Goal: Task Accomplishment & Management: Manage account settings

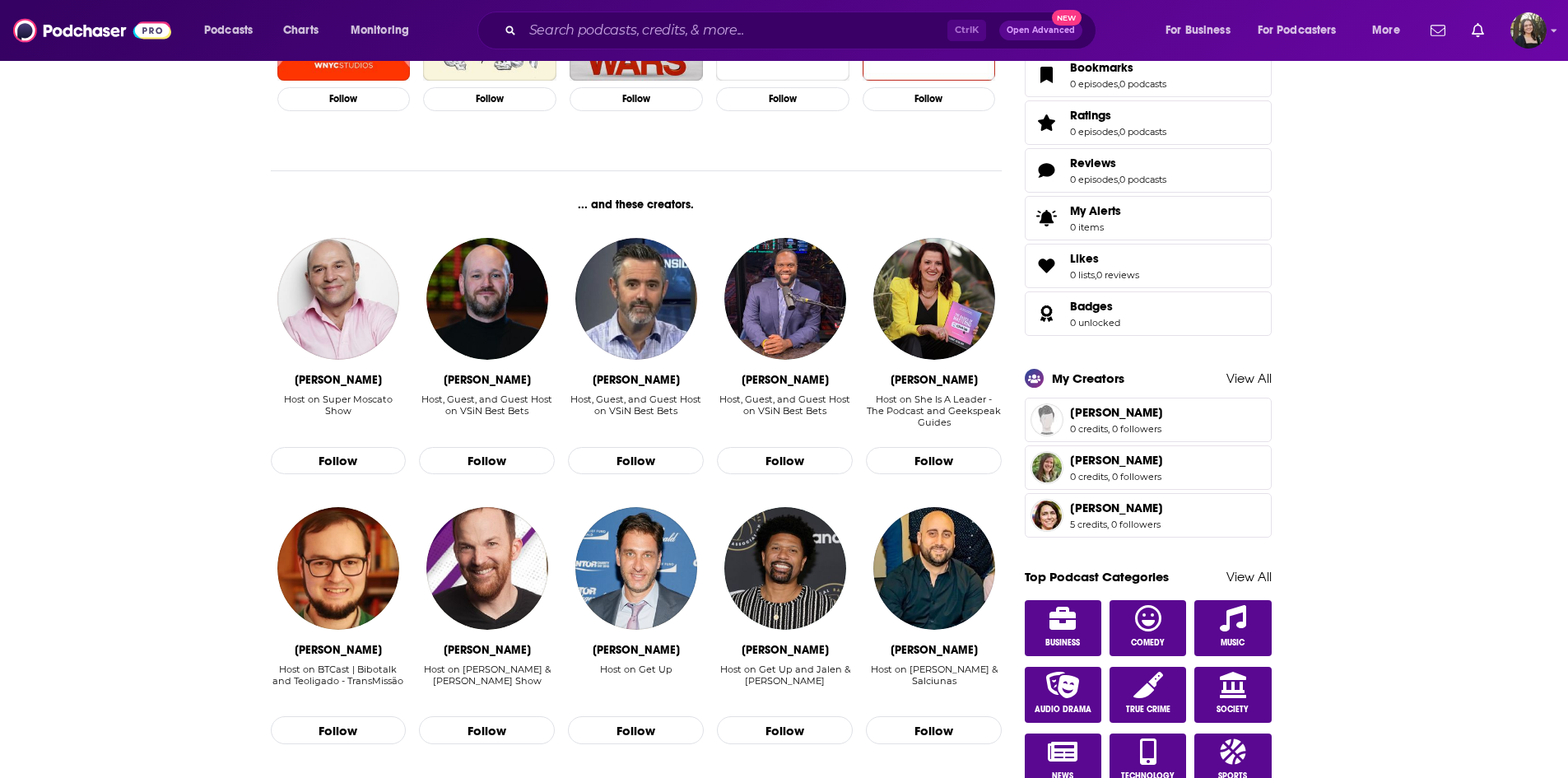
scroll to position [659, 0]
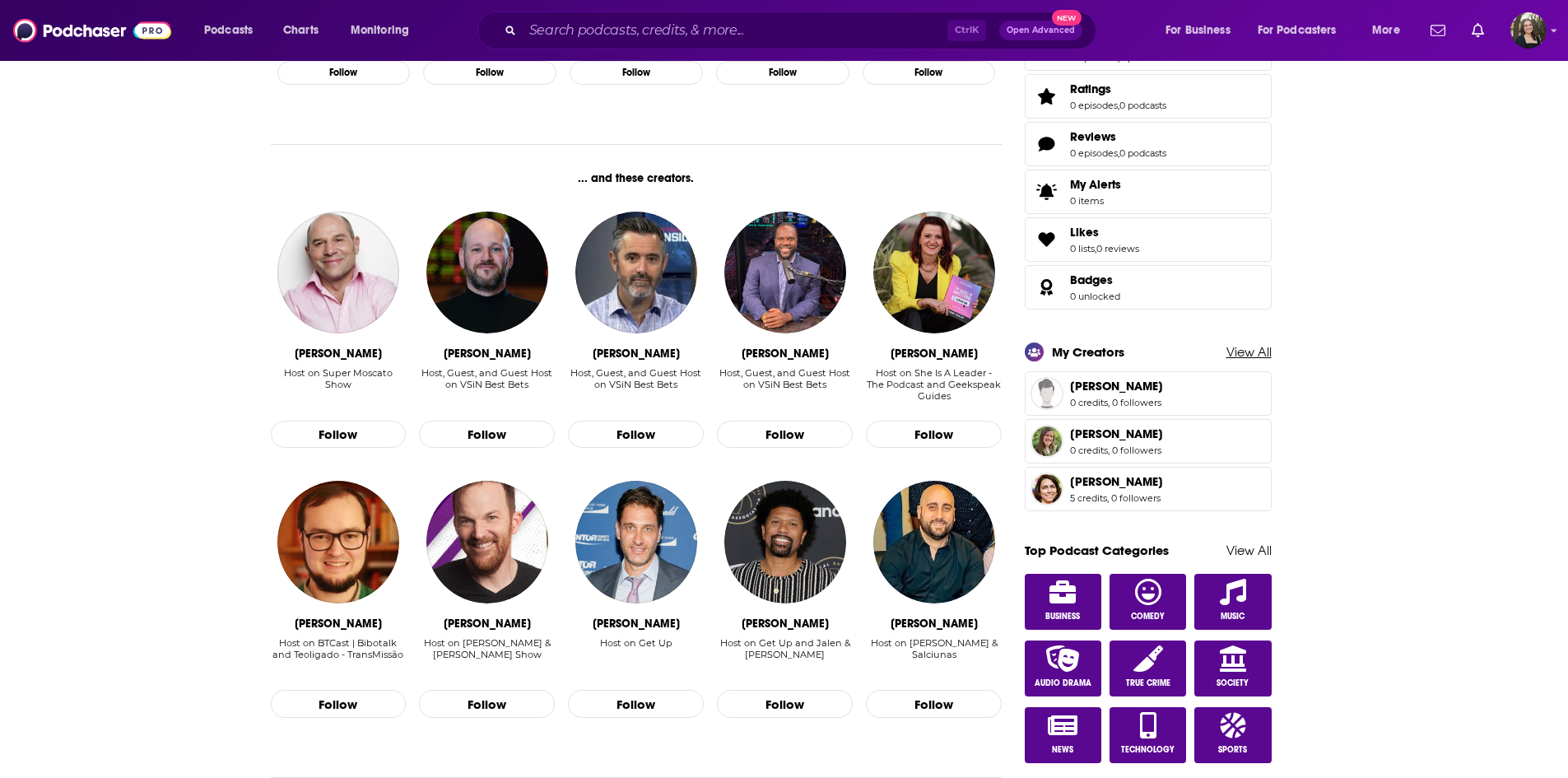
click at [1258, 347] on link "View All" at bounding box center [1249, 352] width 46 height 15
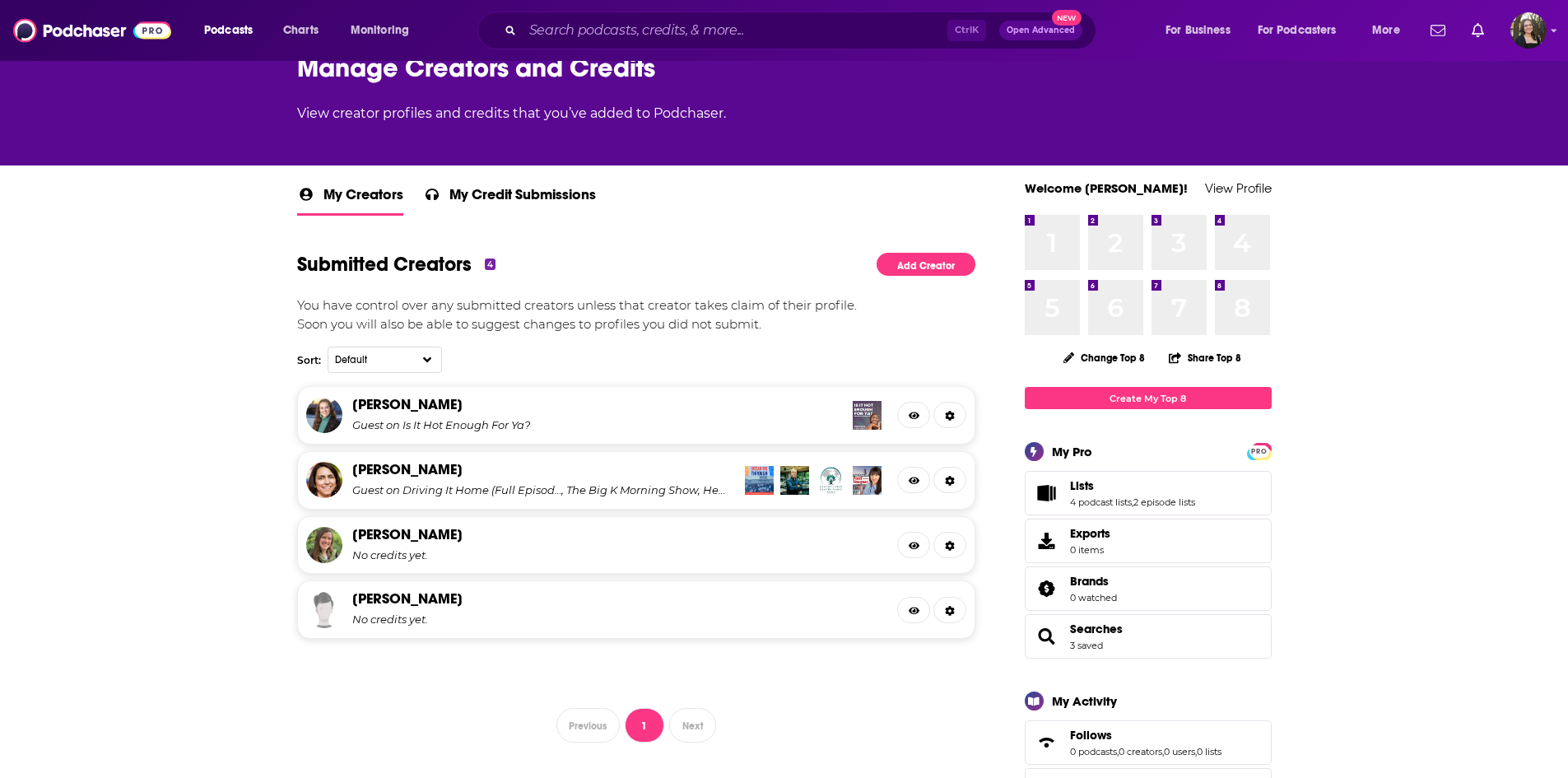
scroll to position [165, 0]
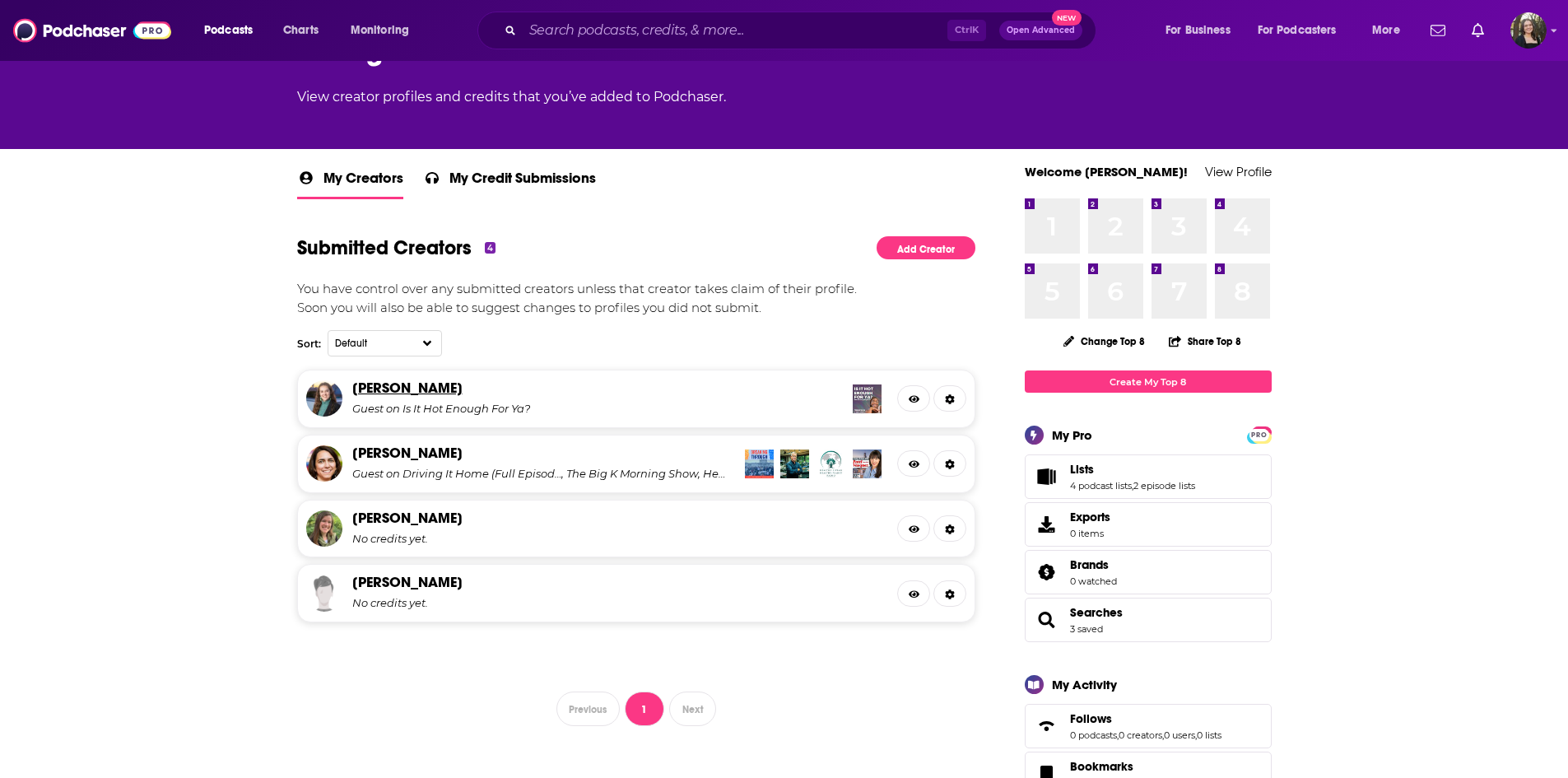
click at [412, 388] on link "[PERSON_NAME]" at bounding box center [407, 387] width 110 height 18
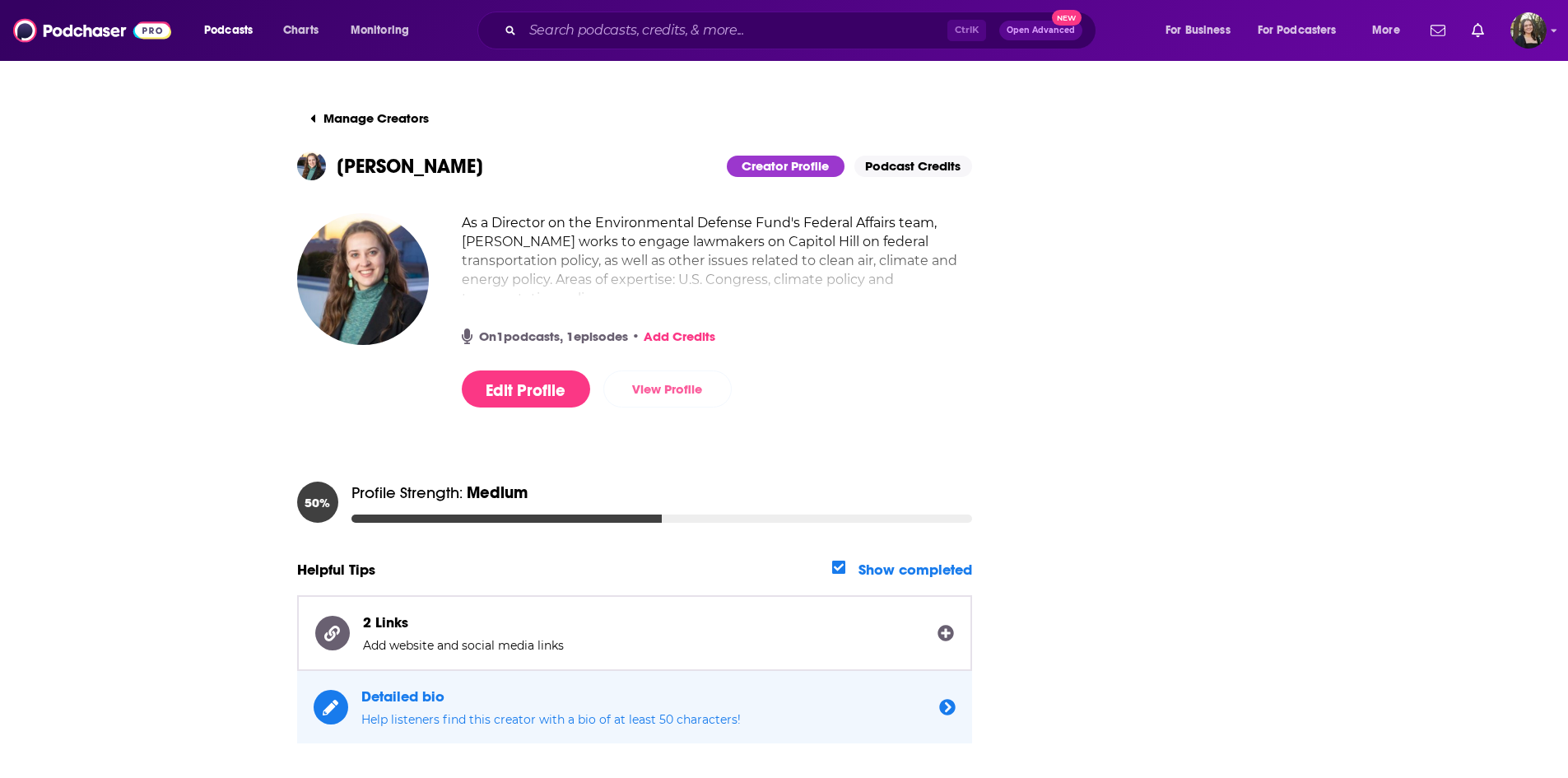
click at [665, 392] on link "View Profile" at bounding box center [668, 389] width 128 height 37
click at [342, 110] on button "Manage Creators" at bounding box center [369, 118] width 145 height 33
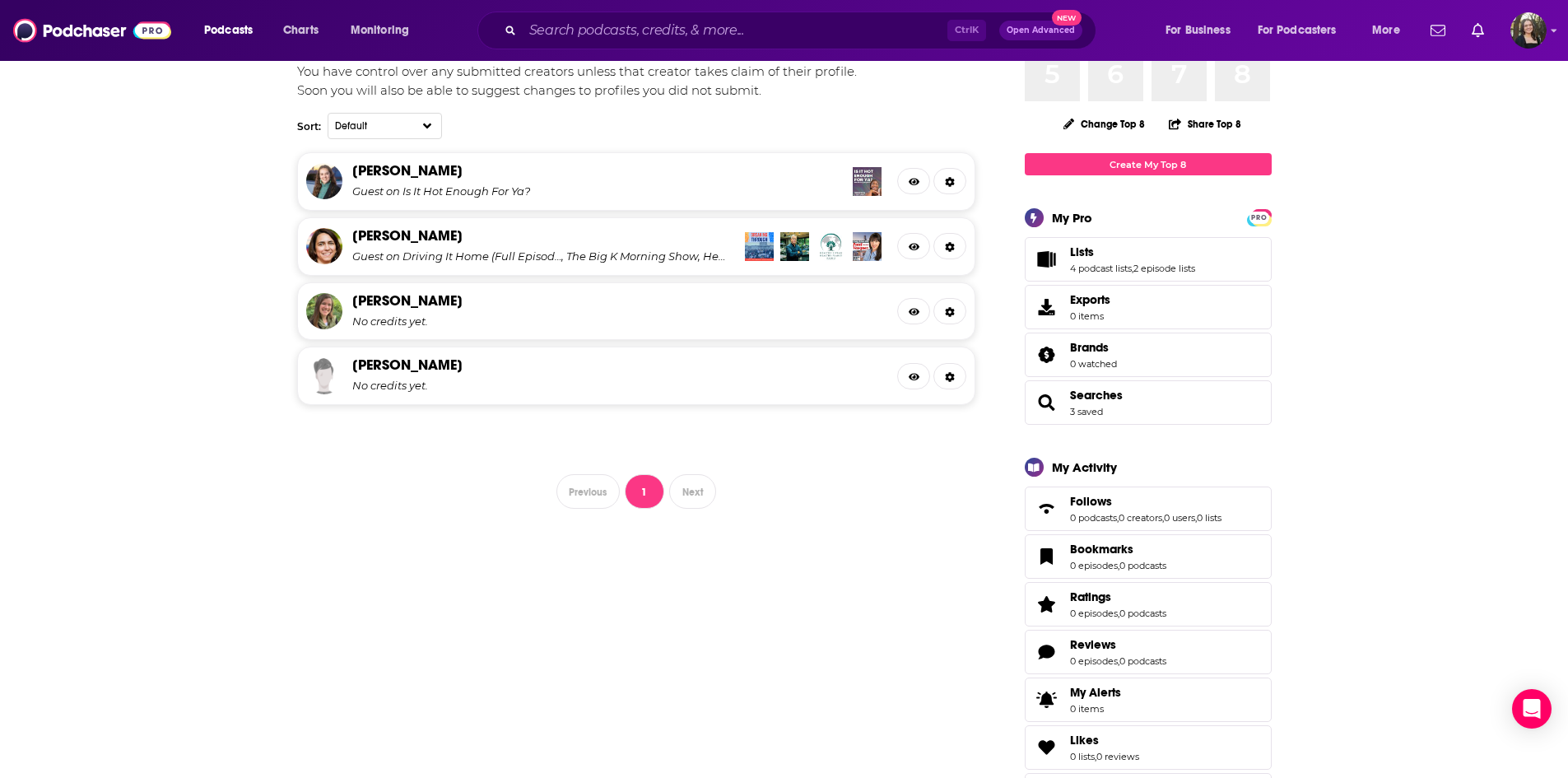
scroll to position [412, 0]
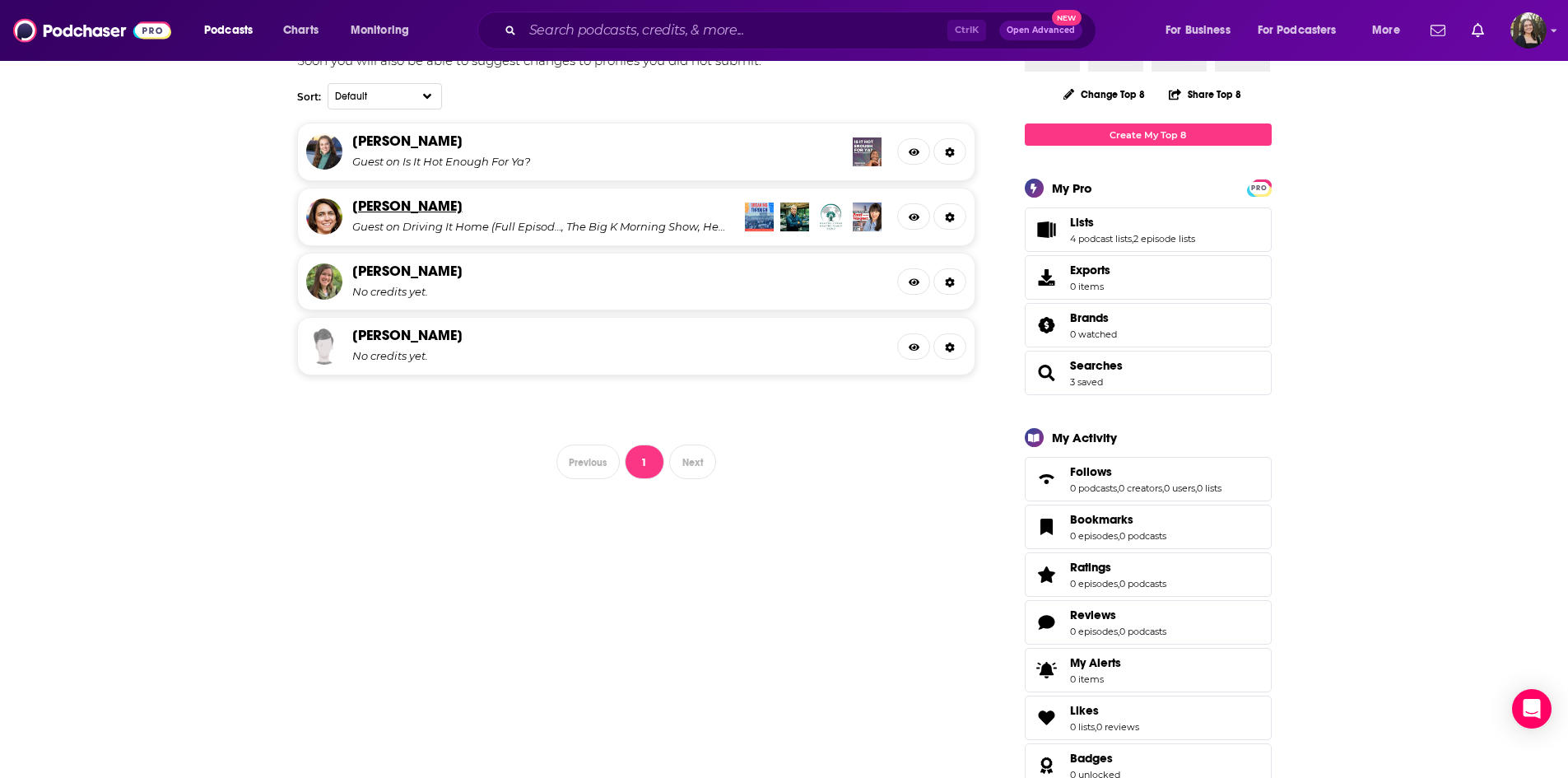
click at [370, 203] on link "[PERSON_NAME]" at bounding box center [407, 205] width 110 height 18
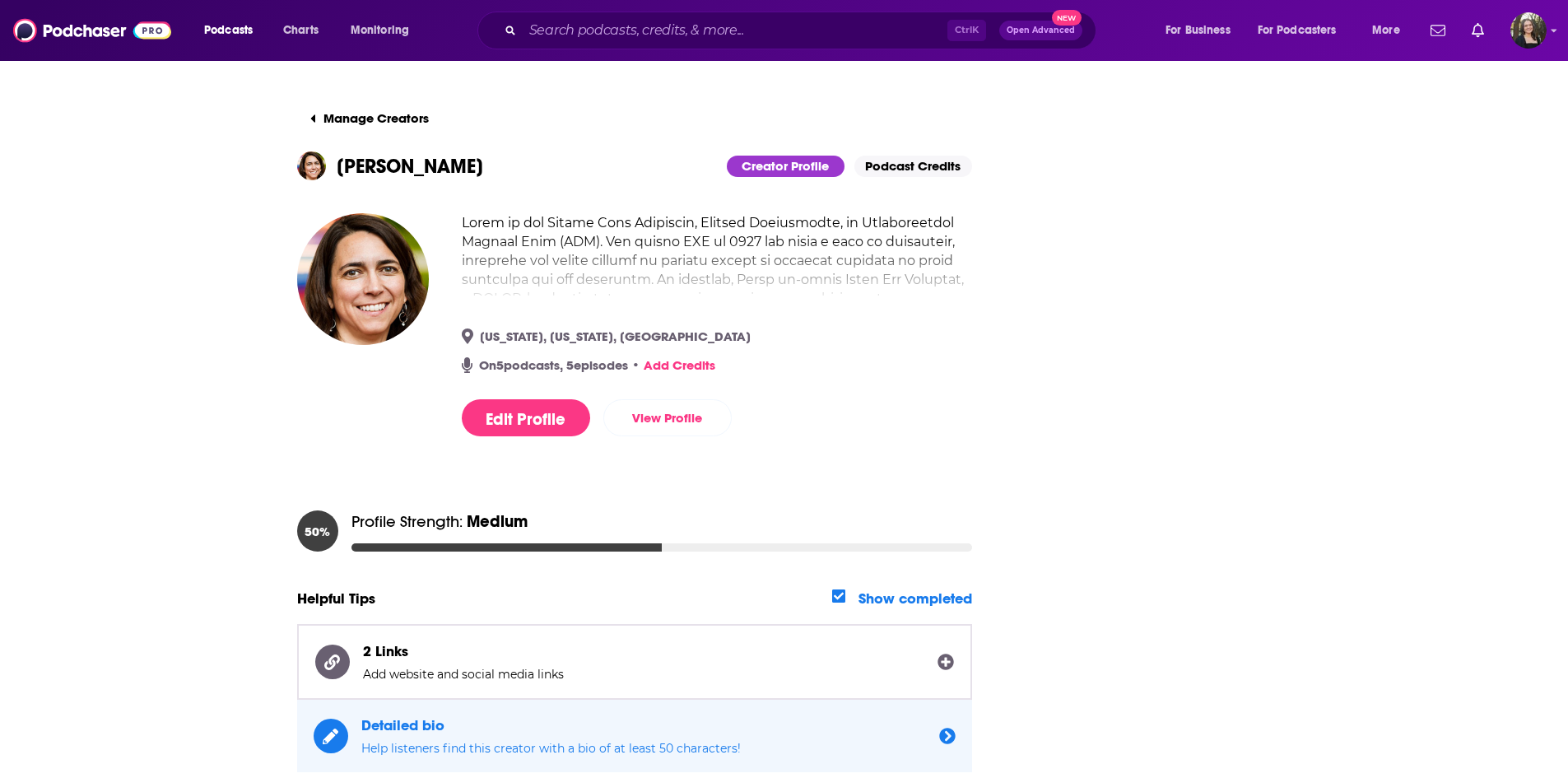
click at [598, 264] on h2 at bounding box center [717, 383] width 511 height 341
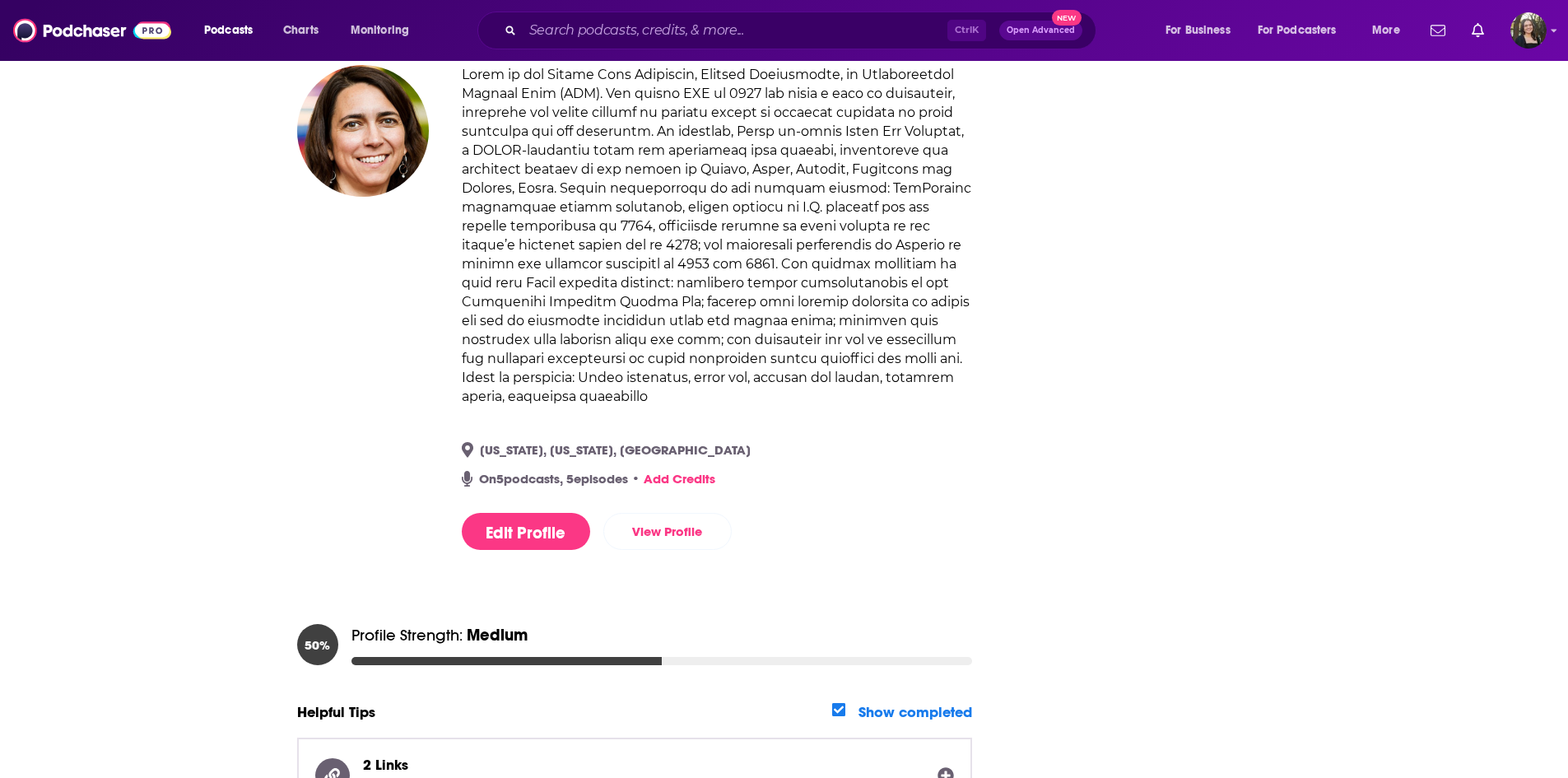
scroll to position [375, 0]
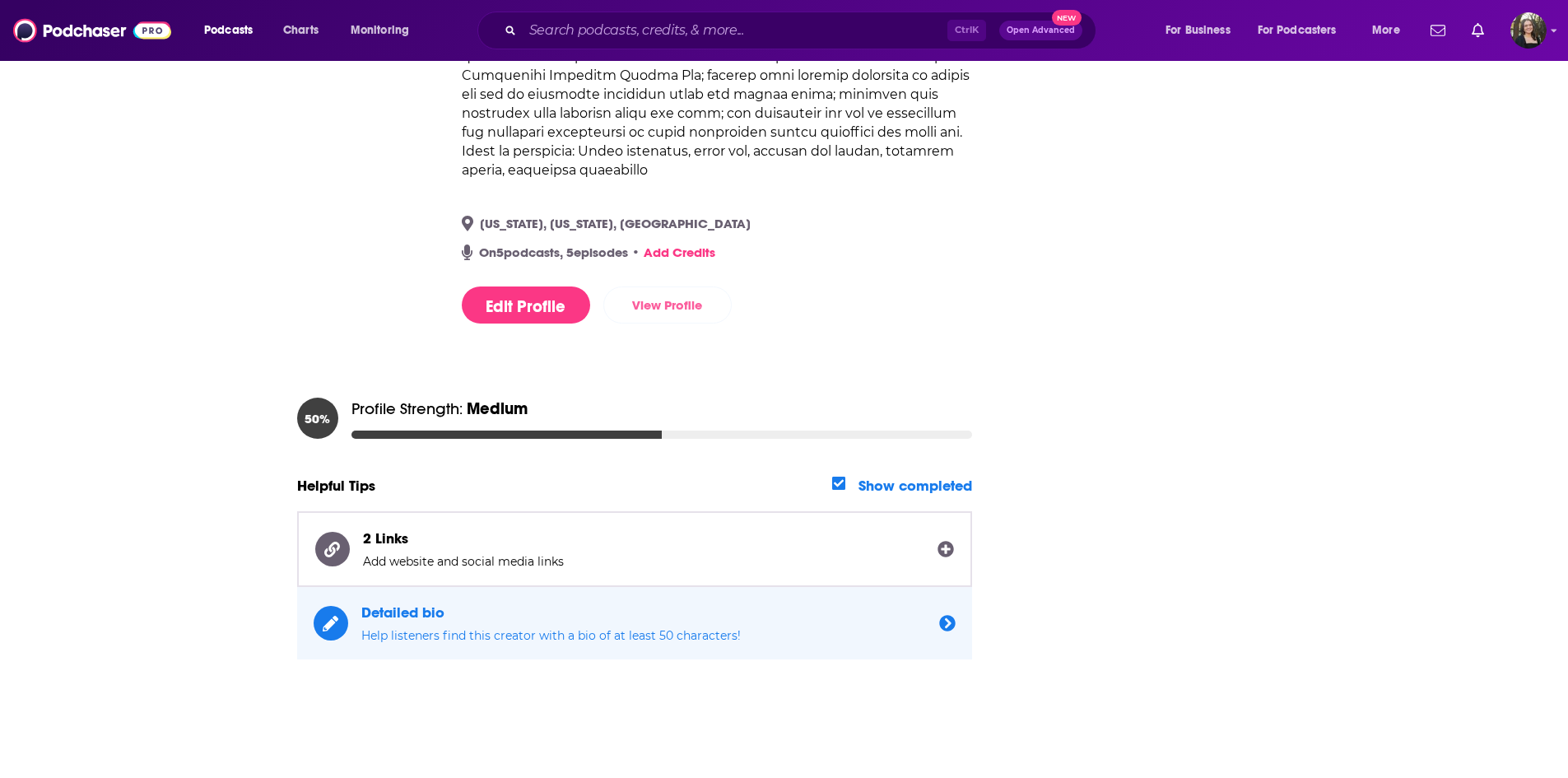
click at [691, 302] on link "View Profile" at bounding box center [668, 305] width 128 height 37
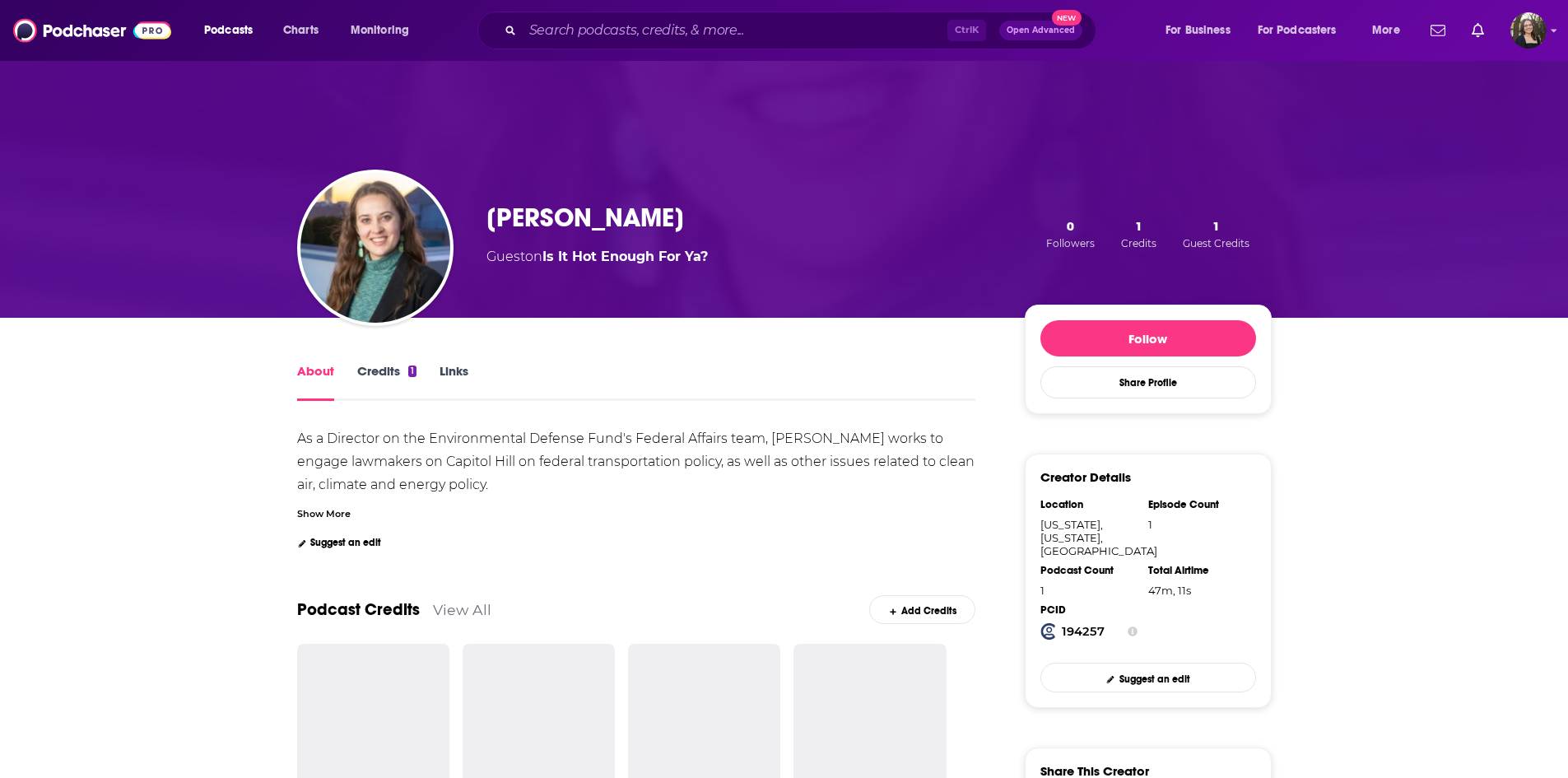
click at [310, 513] on div "Show More" at bounding box center [323, 512] width 53 height 15
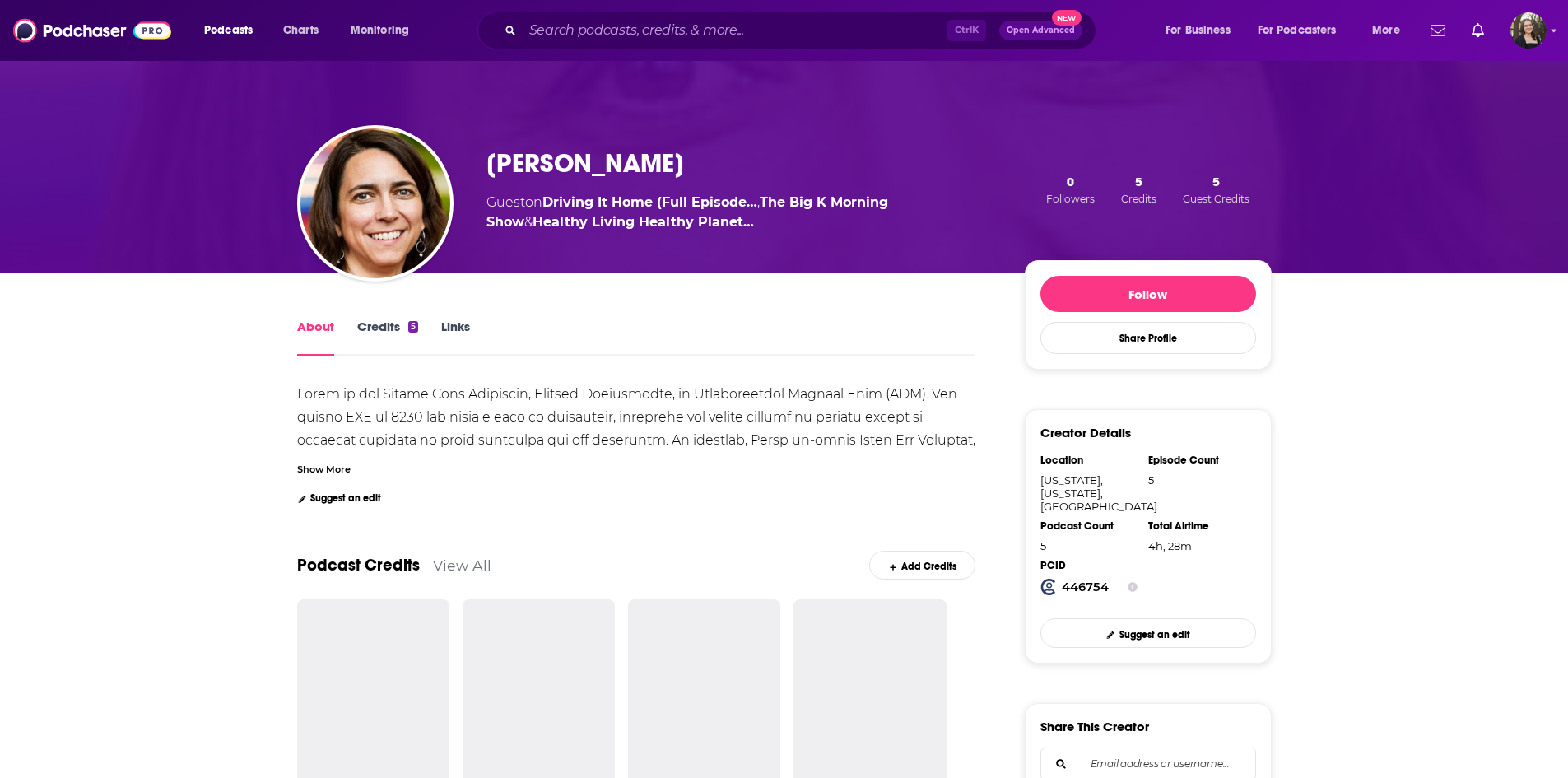
scroll to position [247, 0]
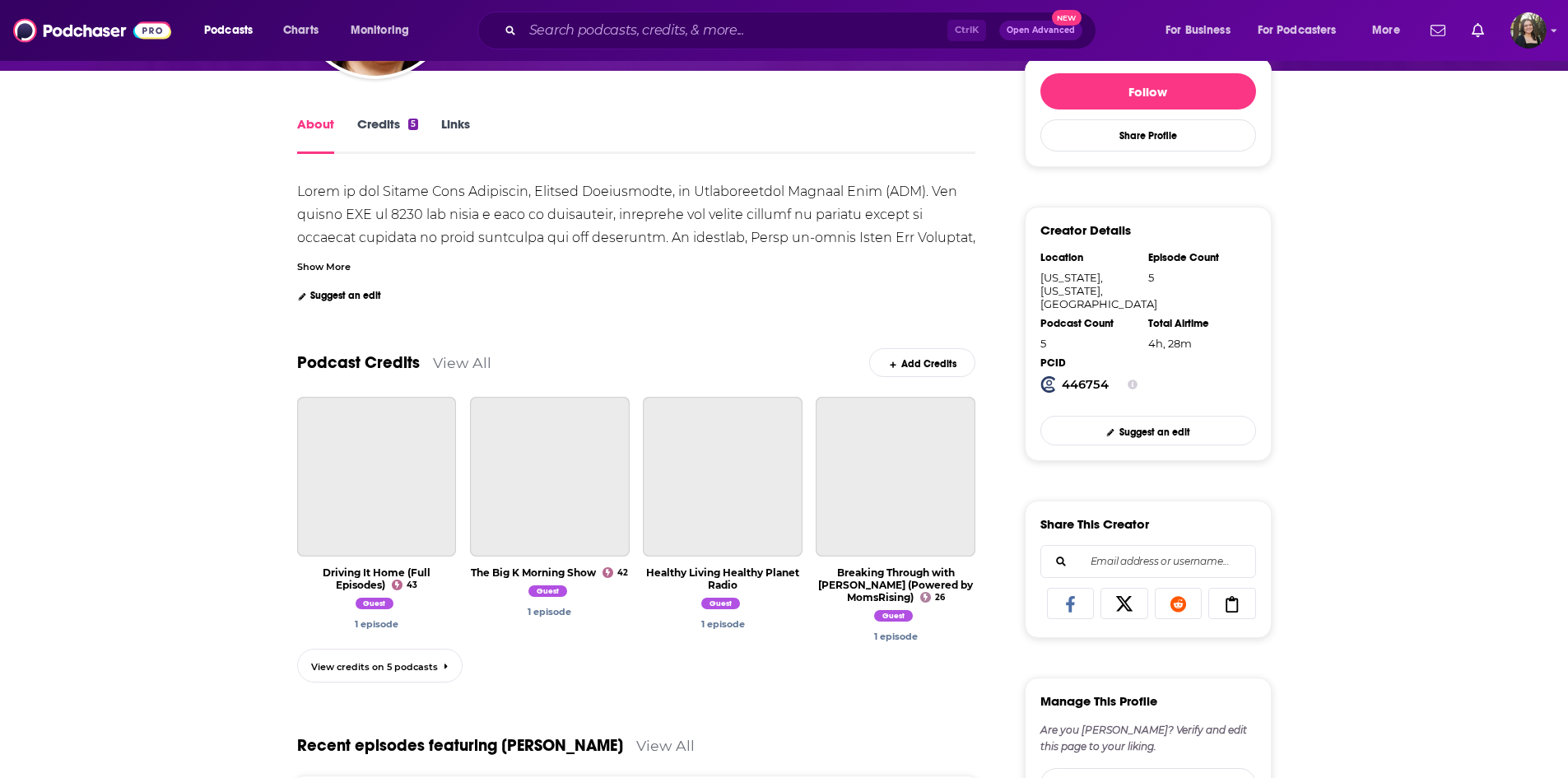
click at [320, 253] on div "Show More" at bounding box center [636, 227] width 679 height 93
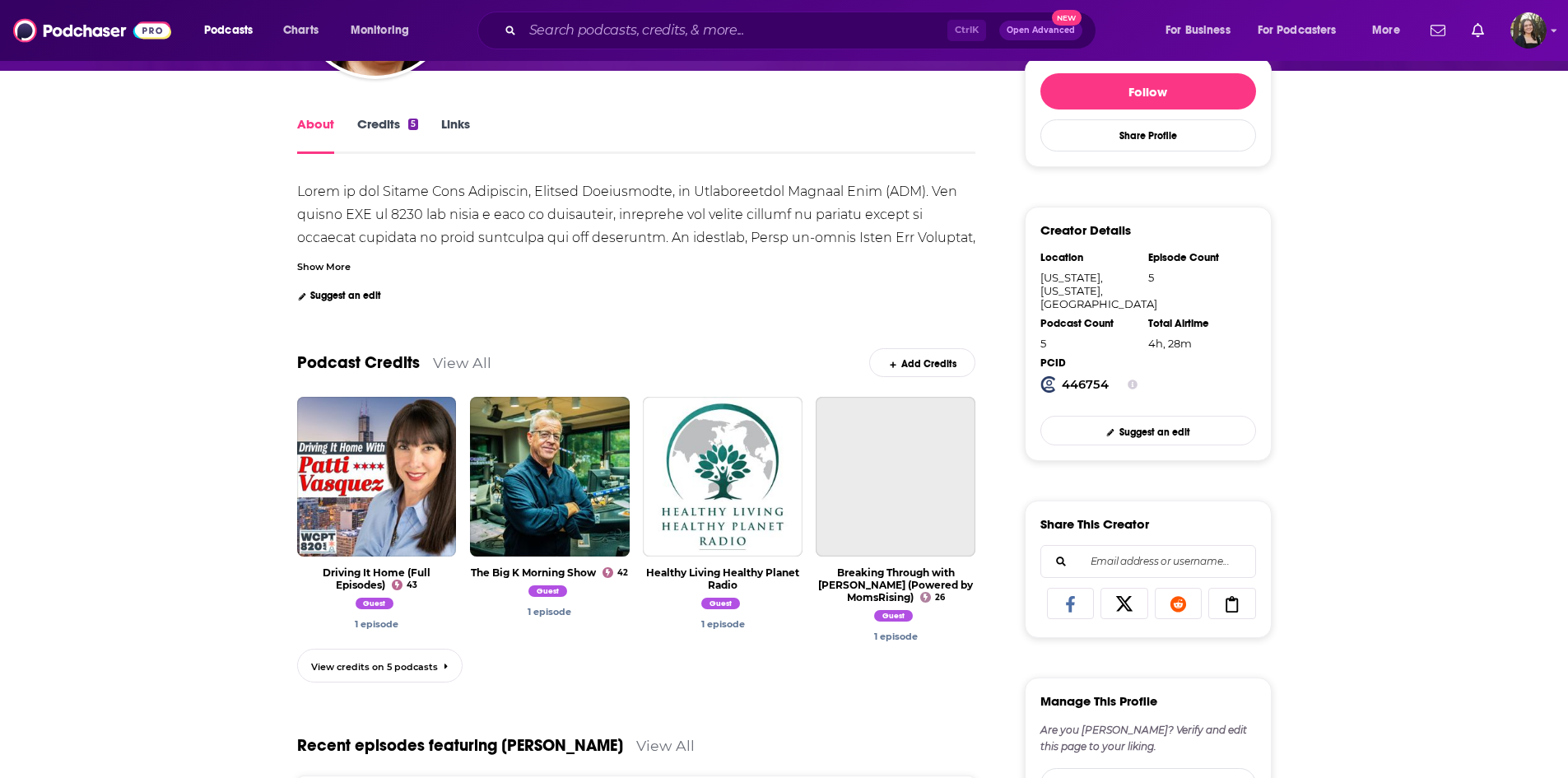
click at [320, 263] on div "Show More" at bounding box center [323, 266] width 53 height 15
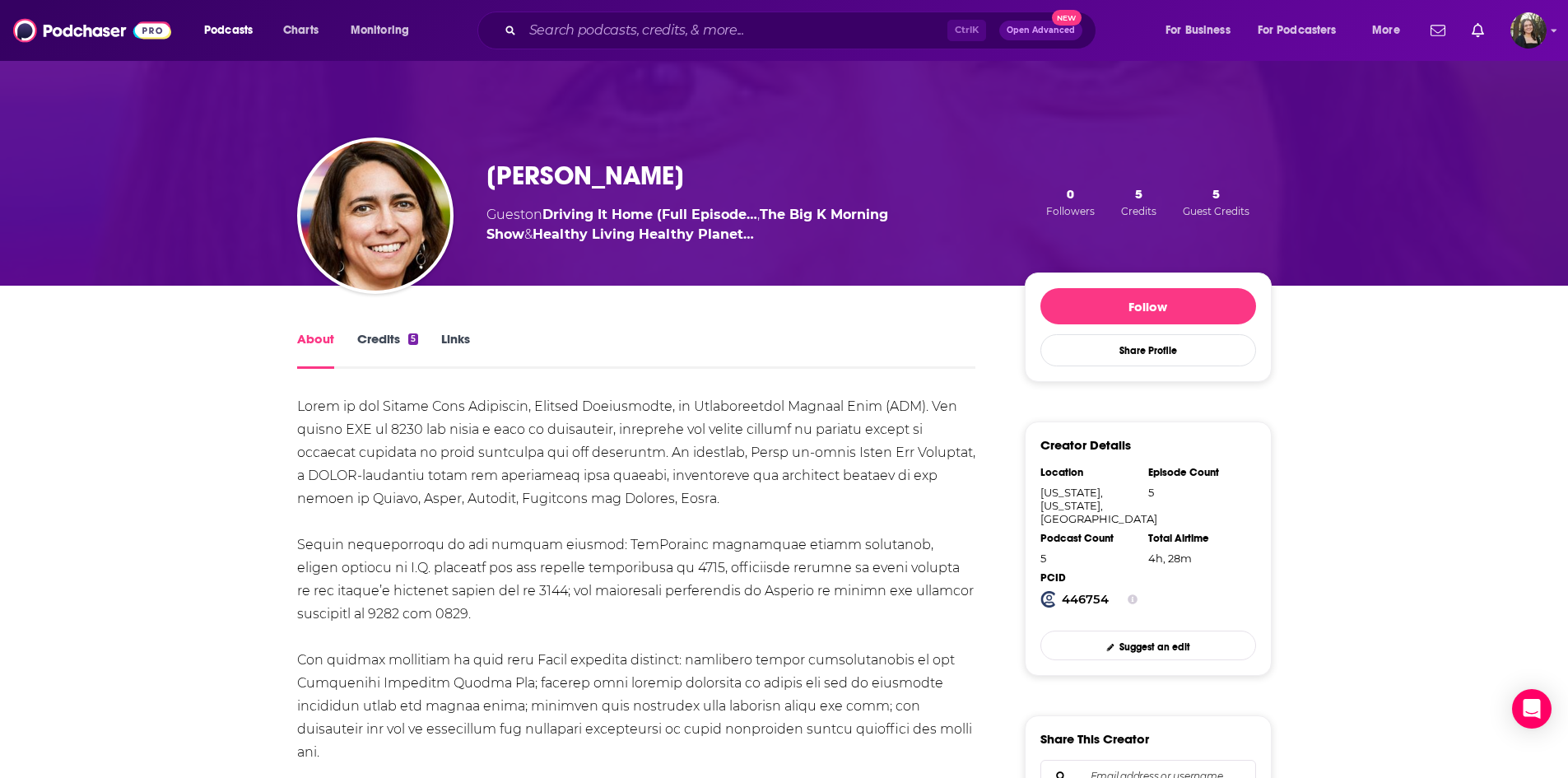
scroll to position [0, 0]
